Goal: Transaction & Acquisition: Purchase product/service

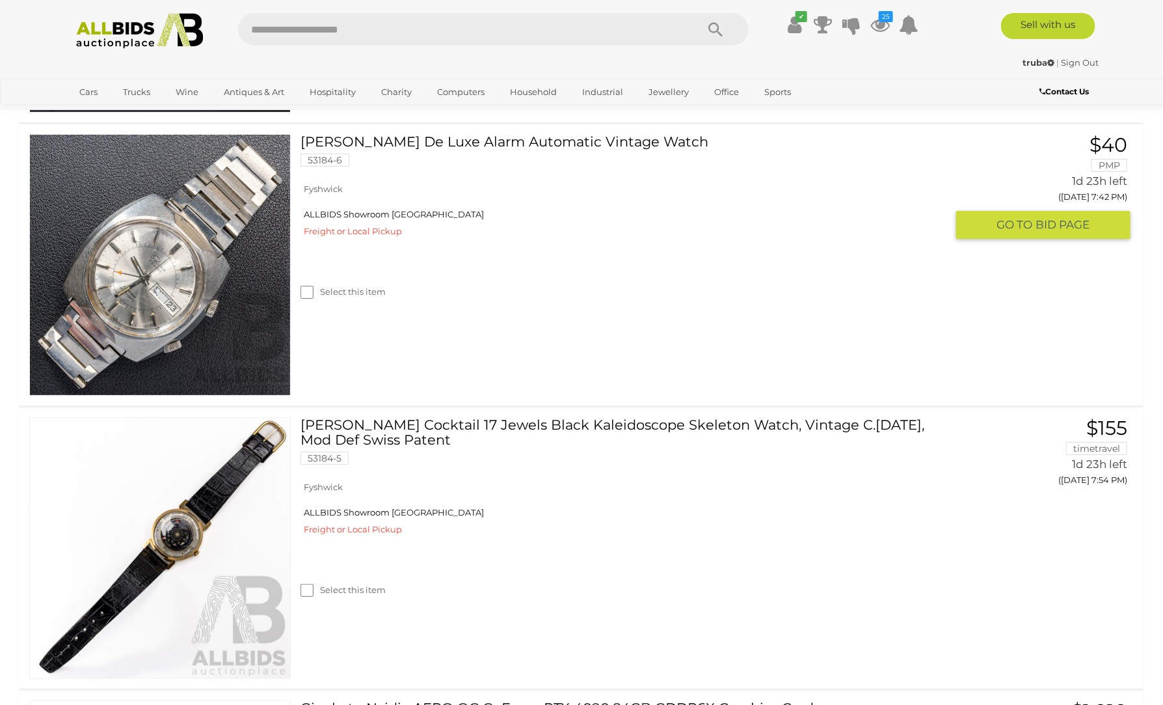
scroll to position [2732, 0]
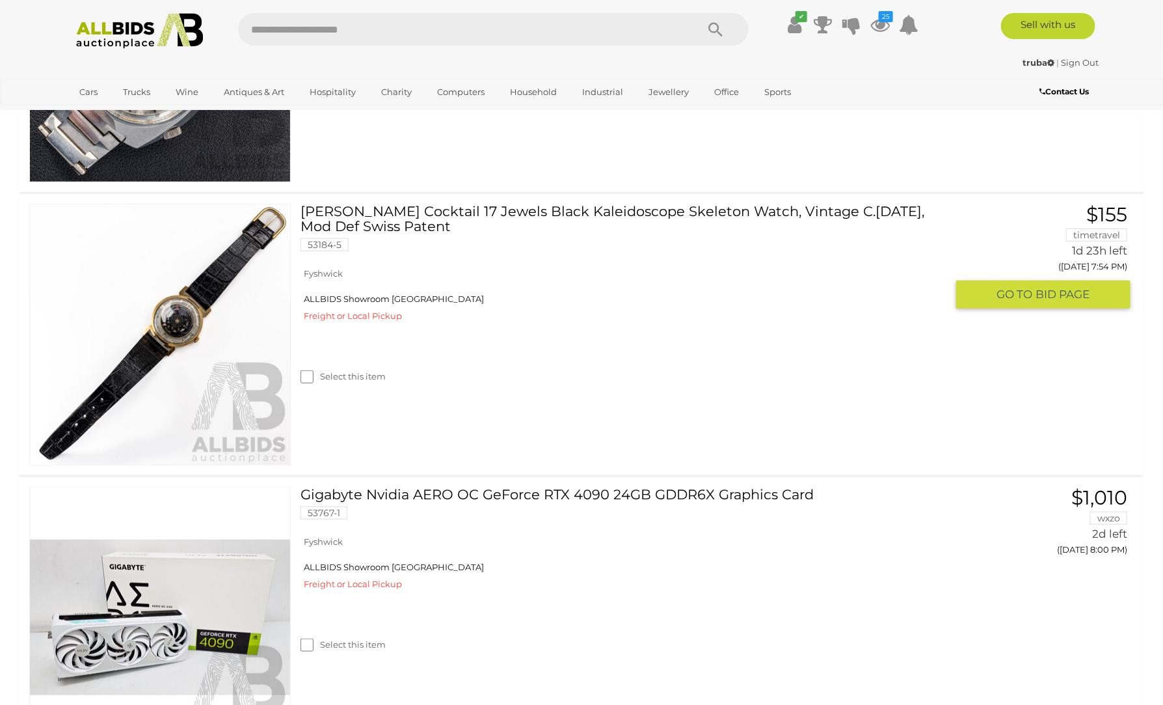
drag, startPoint x: 172, startPoint y: 306, endPoint x: 175, endPoint y: 290, distance: 16.6
click at [172, 306] on link at bounding box center [160, 335] width 262 height 262
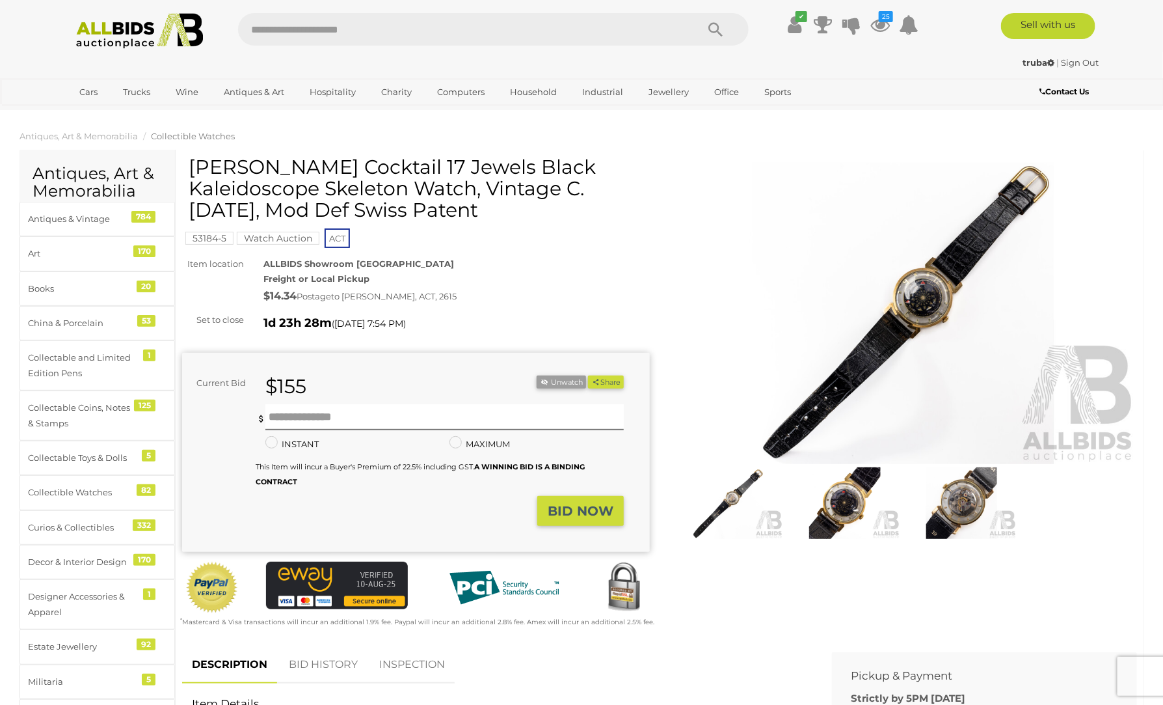
click at [906, 325] on img at bounding box center [903, 313] width 468 height 301
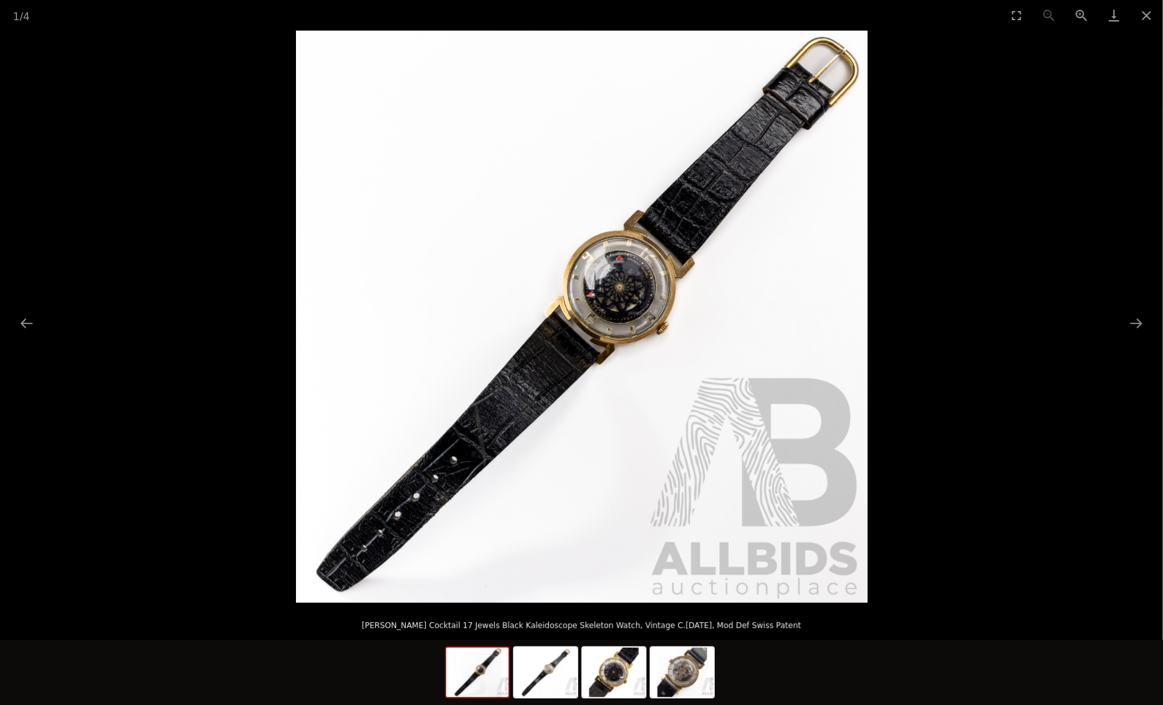
click at [651, 325] on img at bounding box center [582, 317] width 572 height 572
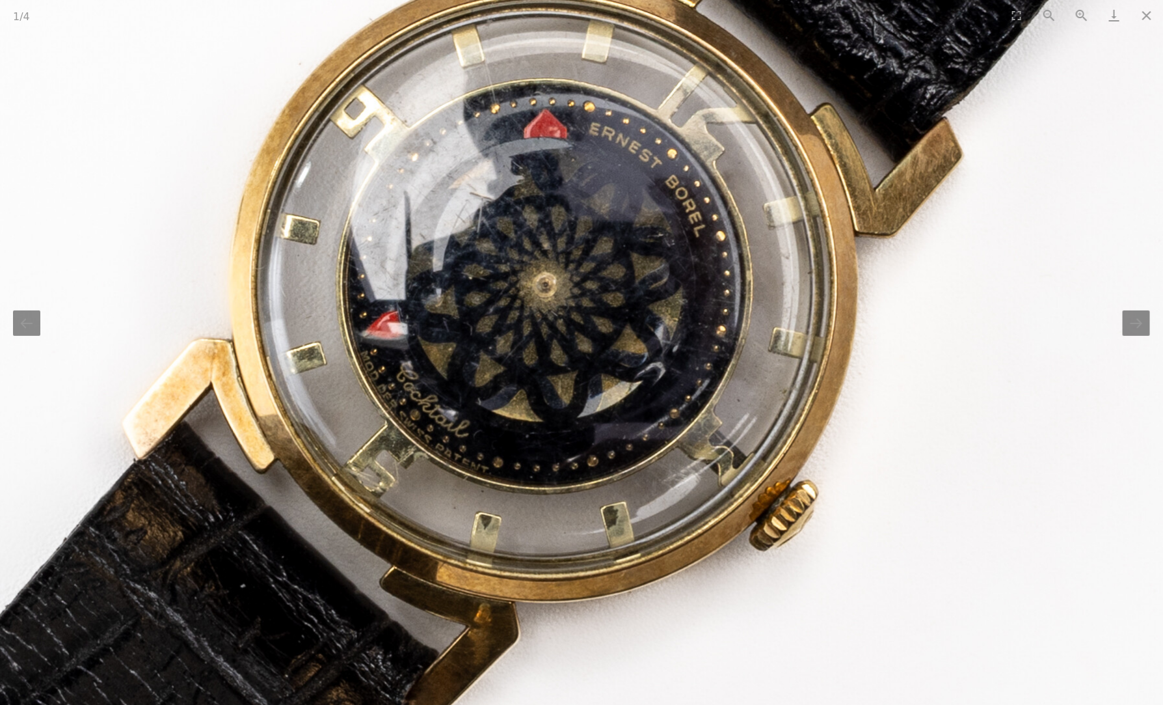
drag, startPoint x: 579, startPoint y: 257, endPoint x: 645, endPoint y: 348, distance: 112.3
click at [645, 348] on img at bounding box center [333, 450] width 3179 height 3179
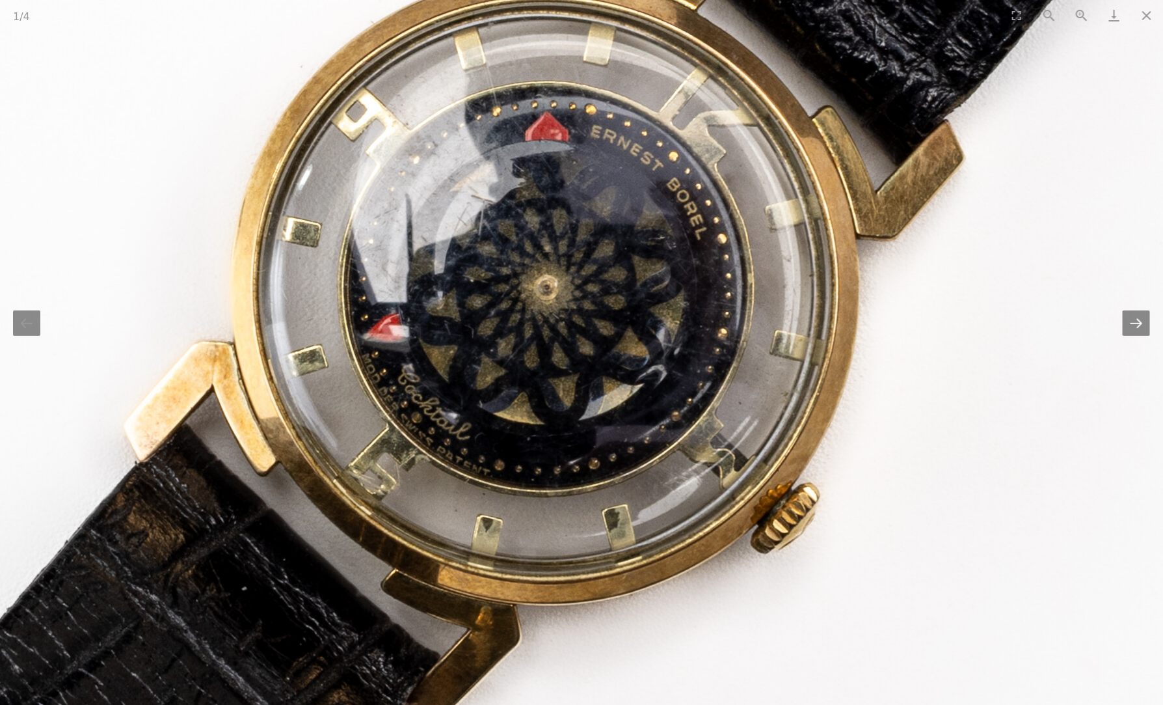
click at [1143, 327] on button "Next slide" at bounding box center [1136, 322] width 27 height 25
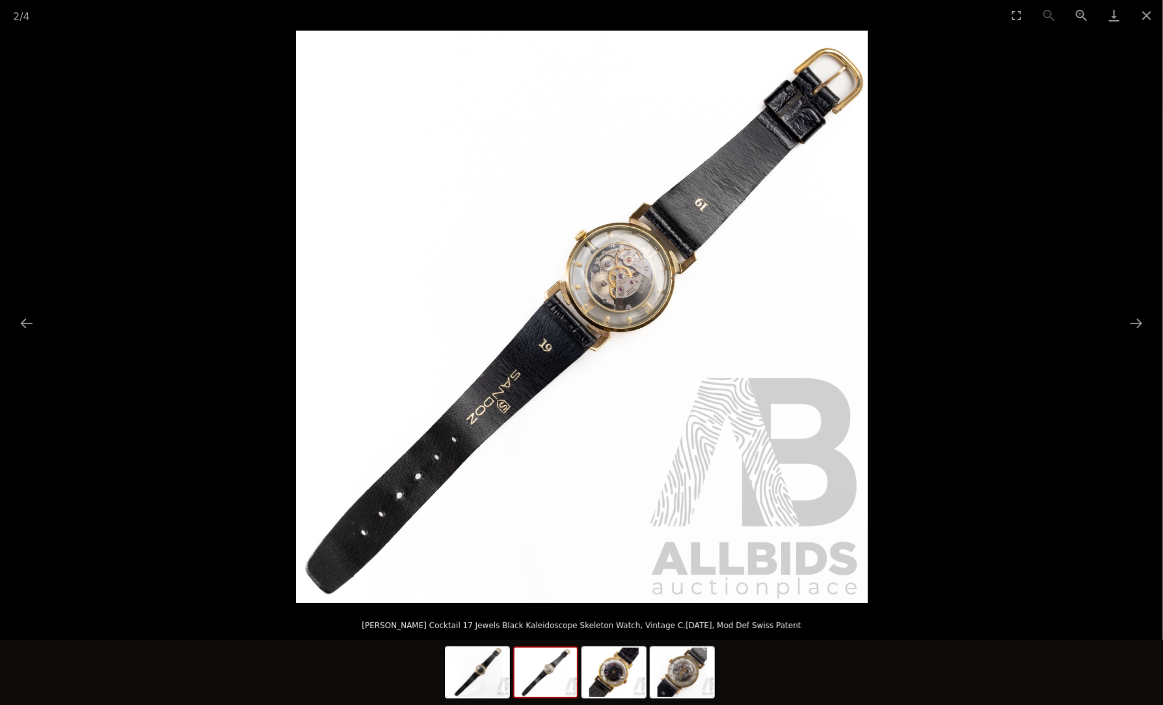
click at [696, 295] on img at bounding box center [582, 317] width 572 height 572
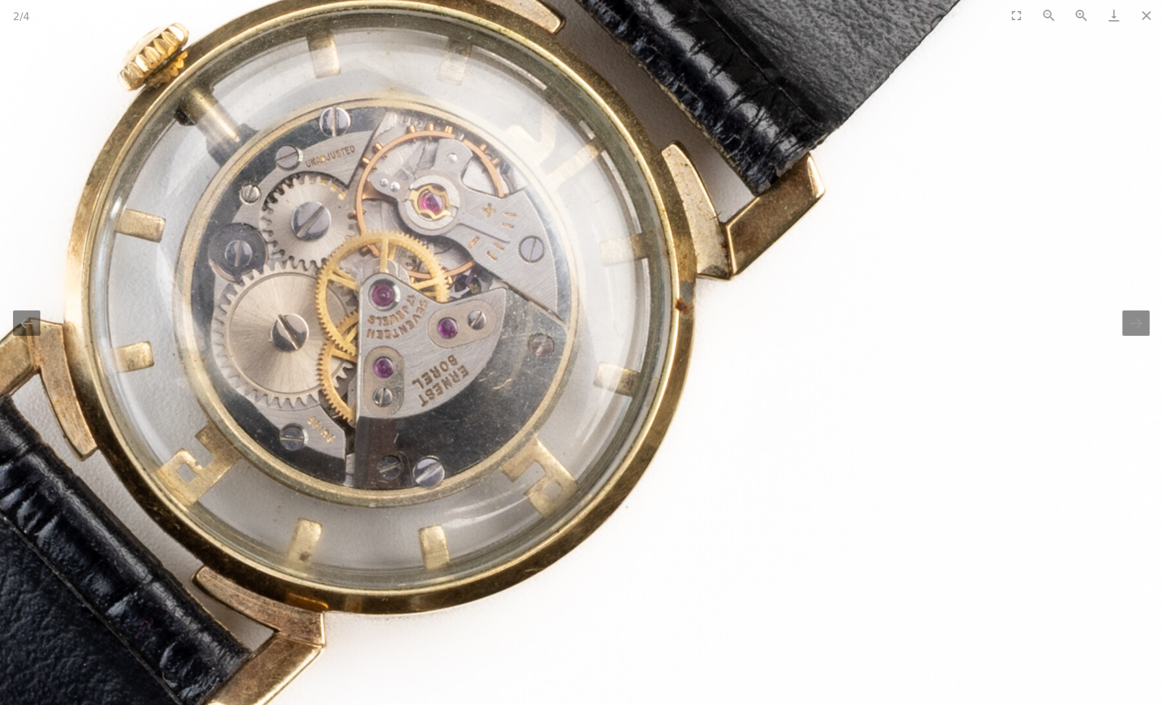
drag, startPoint x: 371, startPoint y: 277, endPoint x: 493, endPoint y: 297, distance: 123.2
click at [493, 297] on img at bounding box center [159, 526] width 3292 height 3292
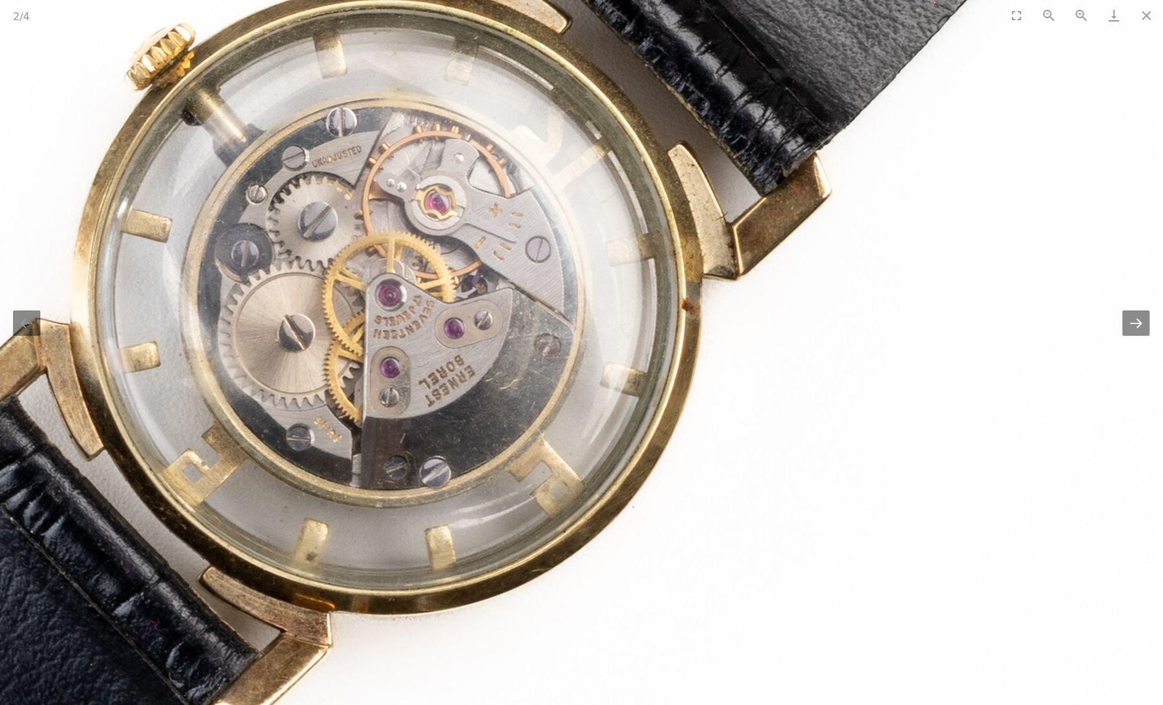
click at [1135, 327] on button "Next slide" at bounding box center [1136, 322] width 27 height 25
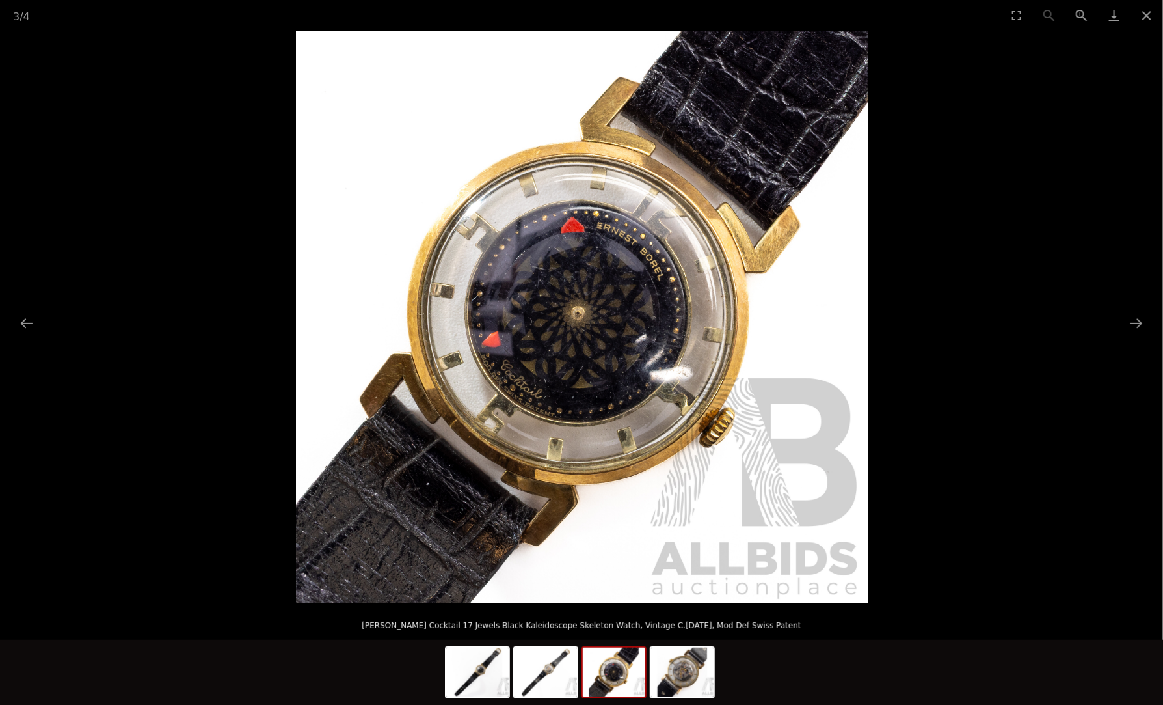
click at [602, 290] on img at bounding box center [582, 317] width 572 height 572
click at [598, 290] on img at bounding box center [582, 317] width 572 height 572
click at [591, 323] on img at bounding box center [582, 317] width 572 height 572
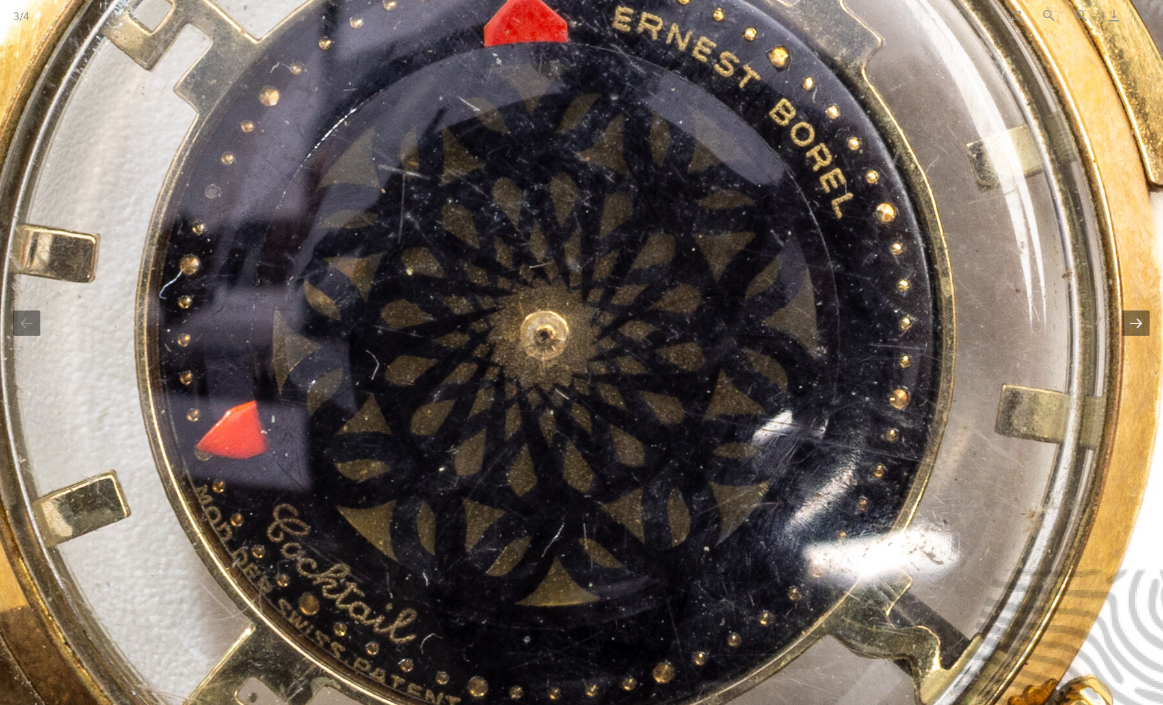
click at [1135, 321] on button "Next slide" at bounding box center [1136, 322] width 27 height 25
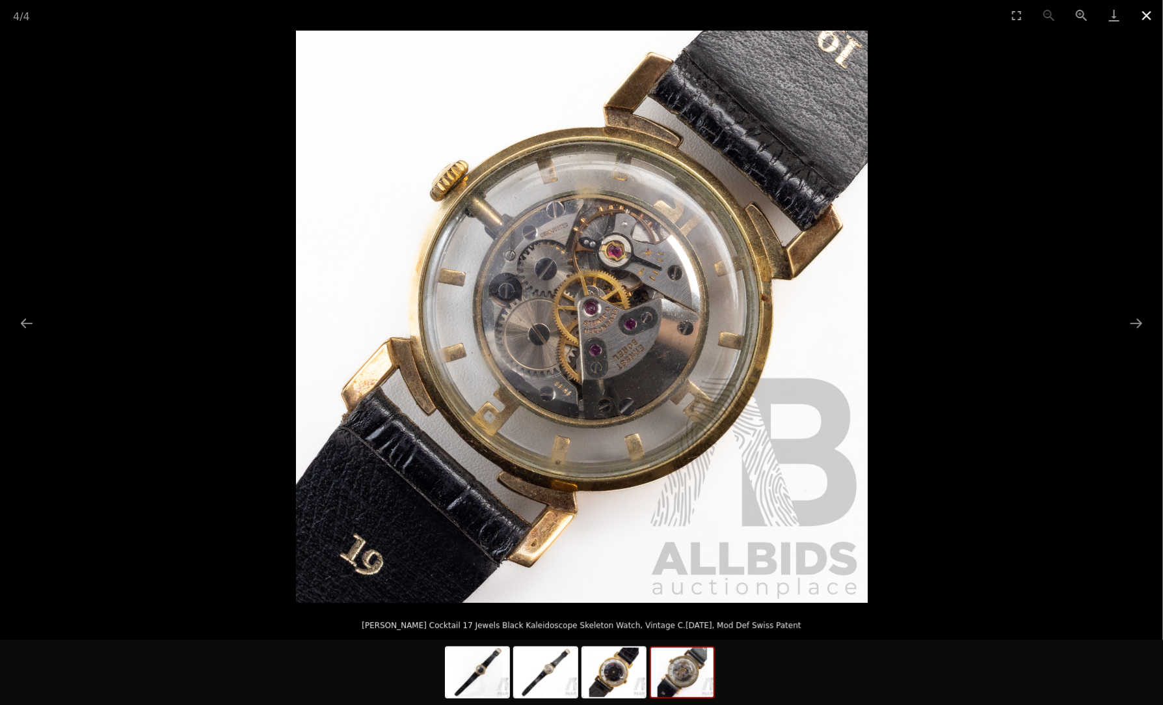
click at [1150, 12] on button "Close gallery" at bounding box center [1147, 15] width 33 height 31
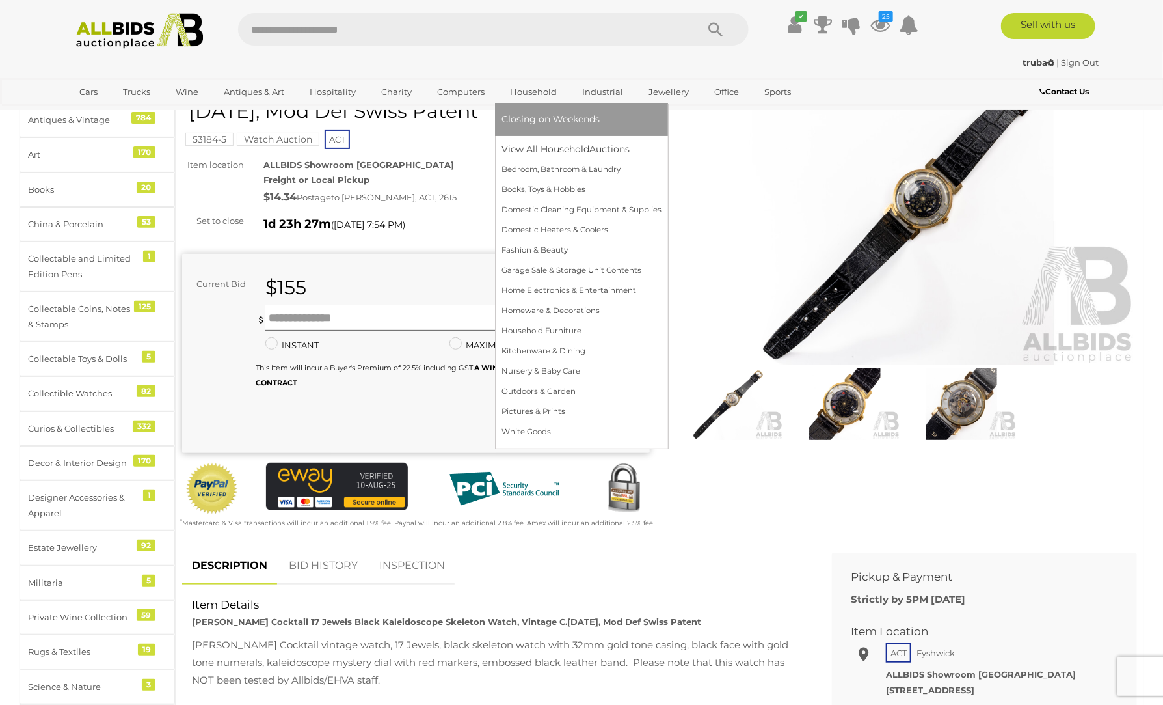
scroll to position [390, 0]
